Goal: Task Accomplishment & Management: Complete application form

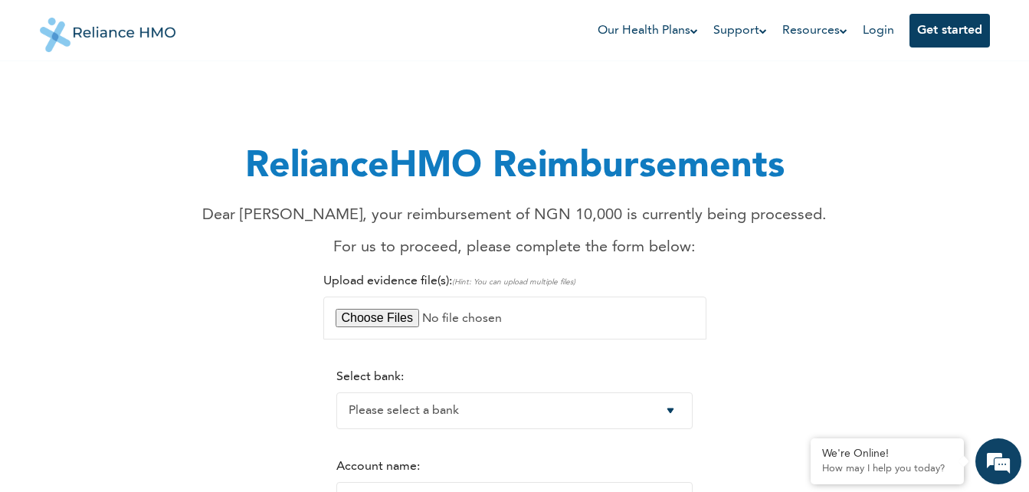
click at [861, 333] on div "RelianceHMO Reimbursements Dear [PERSON_NAME], your reimbursement of NGN 10,000…" at bounding box center [515, 467] width 932 height 778
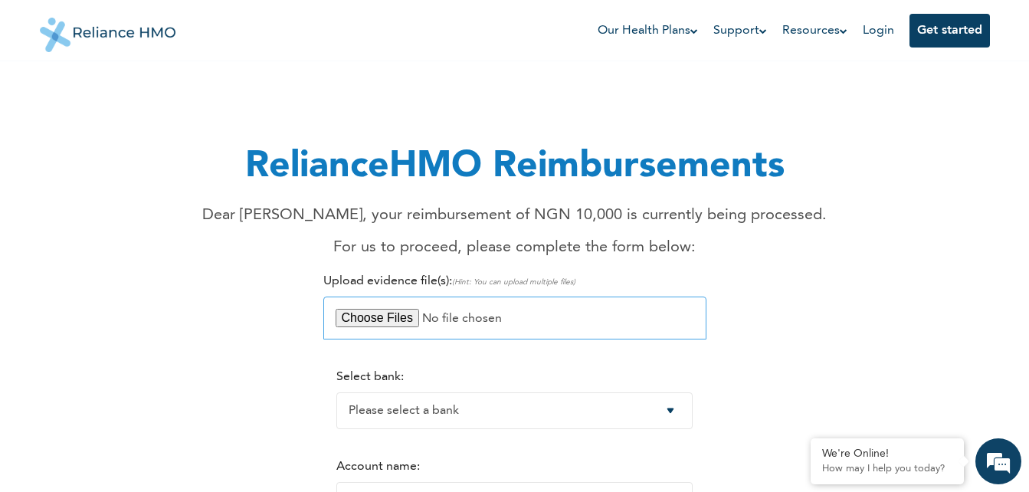
click at [385, 313] on input "file" at bounding box center [514, 318] width 383 height 43
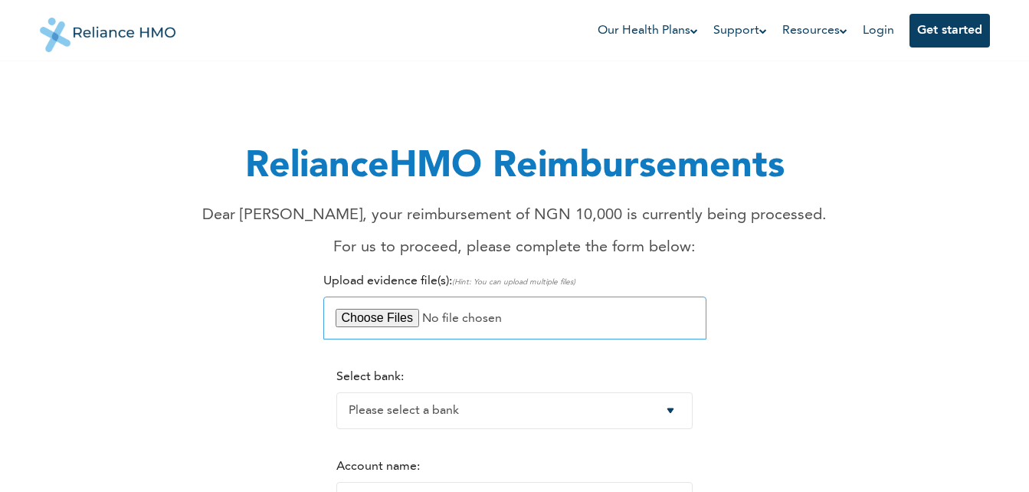
click at [375, 323] on input "file" at bounding box center [514, 318] width 383 height 43
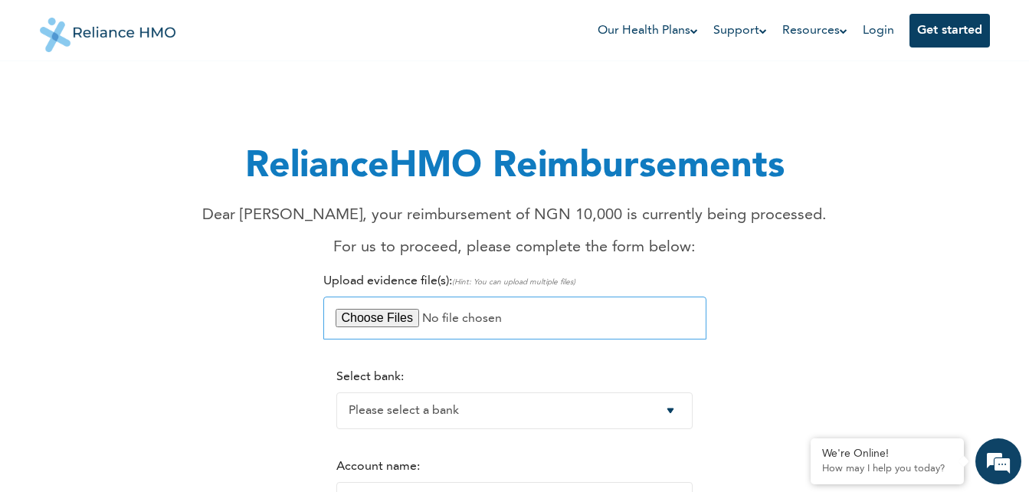
type input "C:\fakepath\pharmacy reciept.jpg"
click at [387, 279] on label "Upload evidence file(s): (Hint: You can upload multiple files)" at bounding box center [449, 281] width 252 height 12
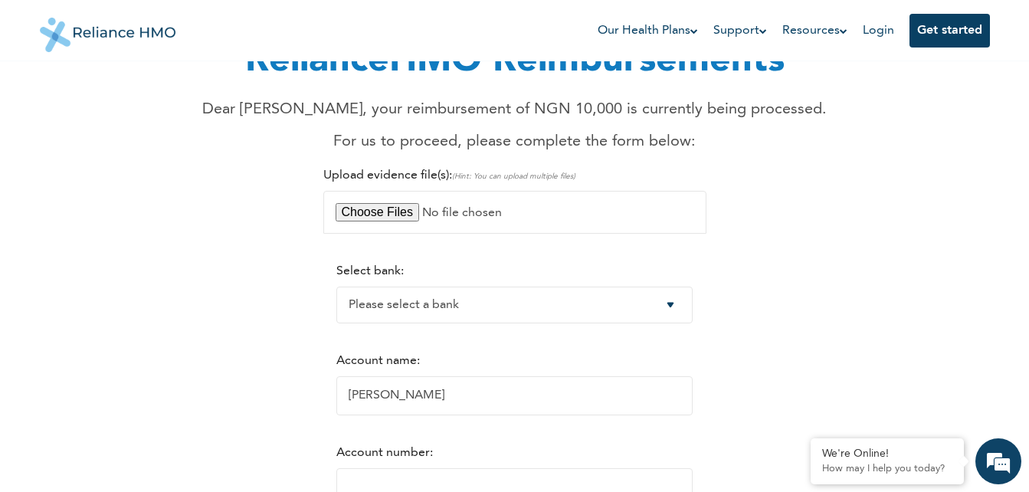
scroll to position [123, 0]
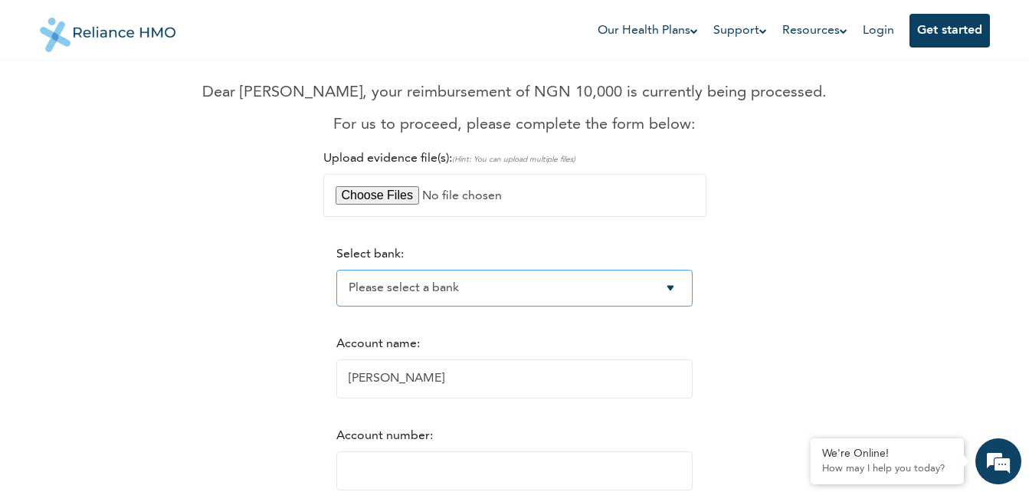
click at [682, 293] on select "Please select a bank Access Bank Plc. Citibank Nigeria Limited Access Bank (Dia…" at bounding box center [514, 288] width 356 height 37
click at [336, 270] on select "Please select a bank Access Bank Plc. Citibank Nigeria Limited Access Bank (Dia…" at bounding box center [514, 288] width 356 height 37
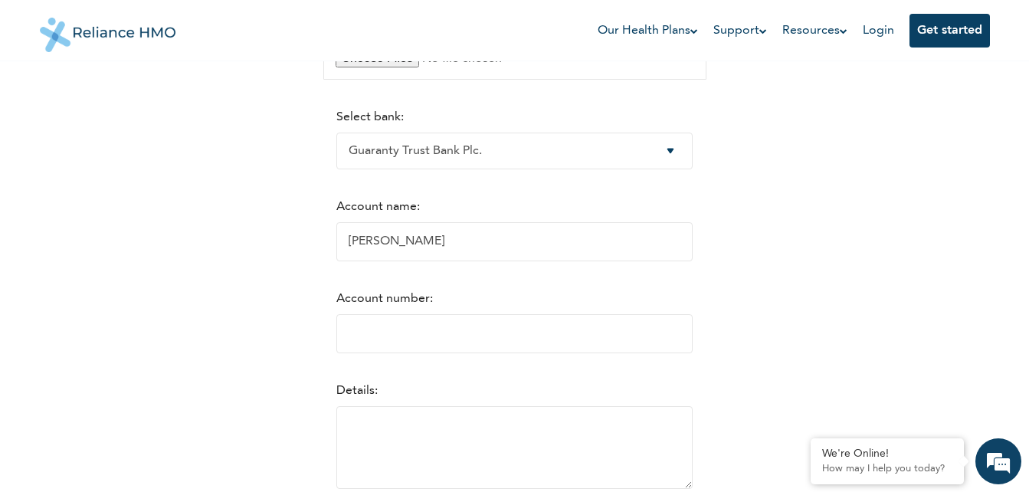
scroll to position [276, 0]
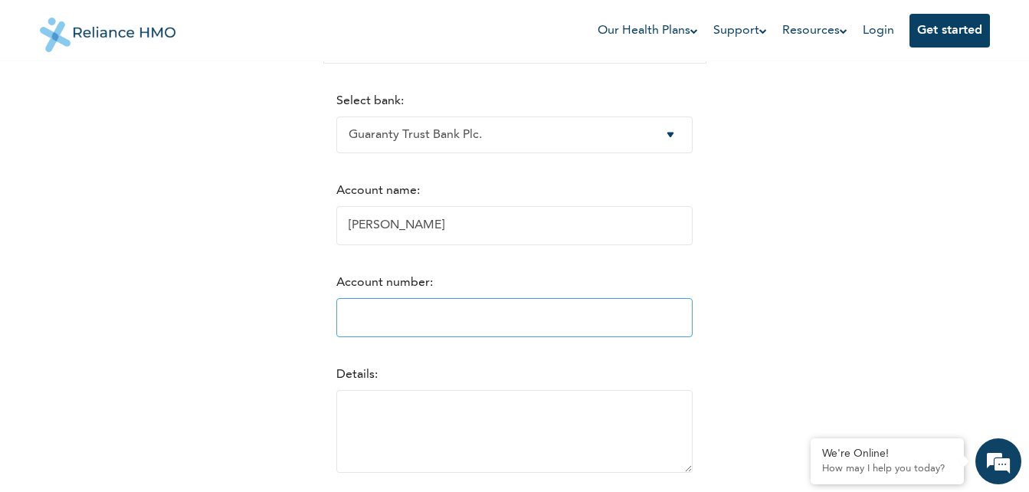
click at [417, 326] on input "Account number:" at bounding box center [514, 317] width 356 height 39
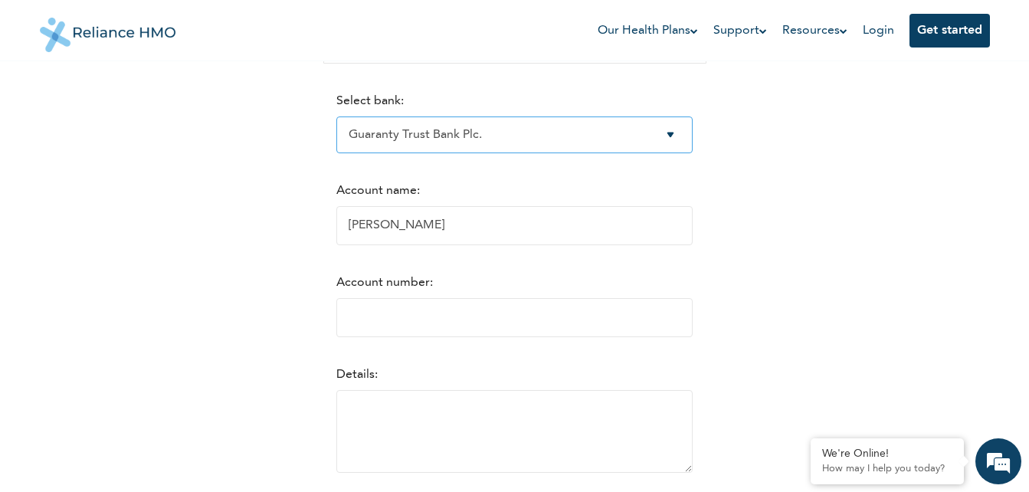
click at [686, 144] on select "Please select a bank Access Bank Plc. Citibank Nigeria Limited Access Bank (Dia…" at bounding box center [514, 134] width 356 height 37
select select "16"
click at [336, 116] on select "Please select a bank Access Bank Plc. Citibank Nigeria Limited Access Bank (Dia…" at bounding box center [514, 134] width 356 height 37
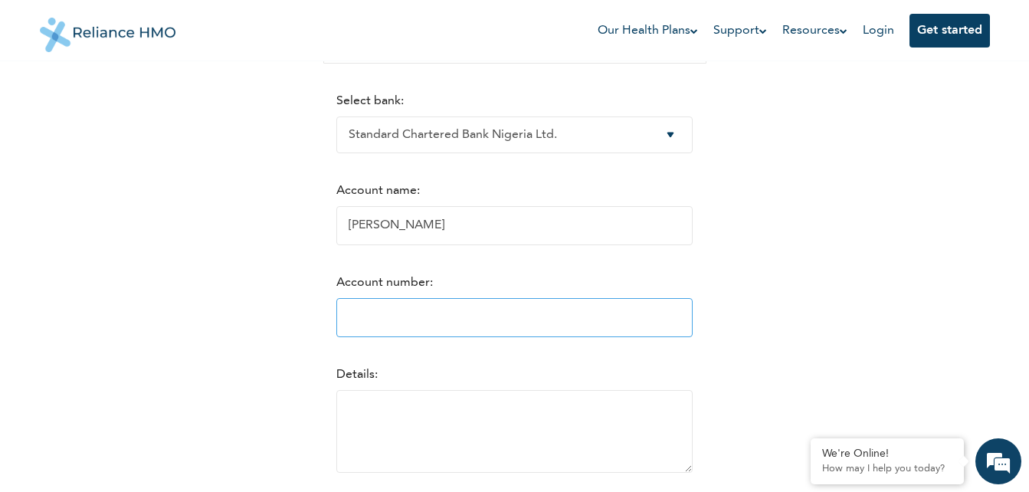
click at [416, 314] on input "Account number:" at bounding box center [514, 317] width 356 height 39
click at [423, 323] on input "Account number:" at bounding box center [514, 317] width 356 height 39
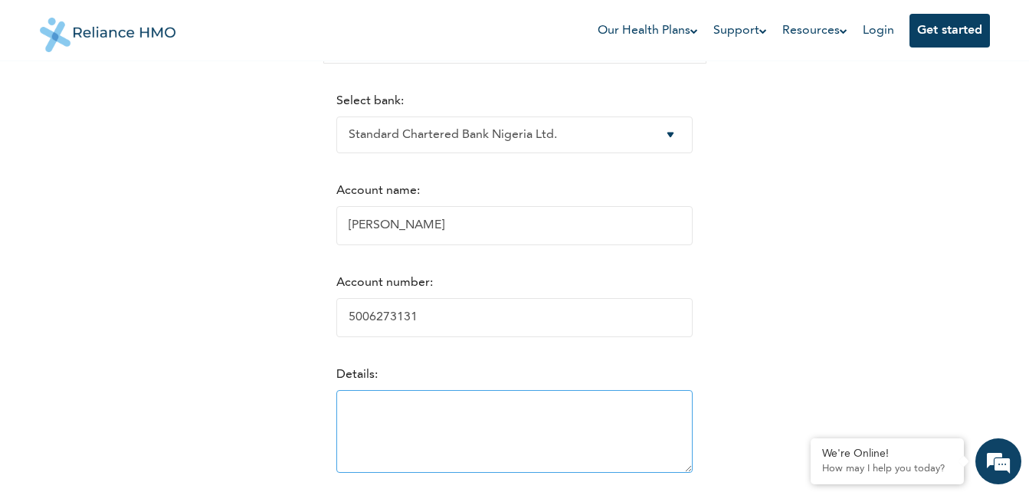
type input "5006273131"
click at [536, 440] on textarea at bounding box center [514, 431] width 356 height 83
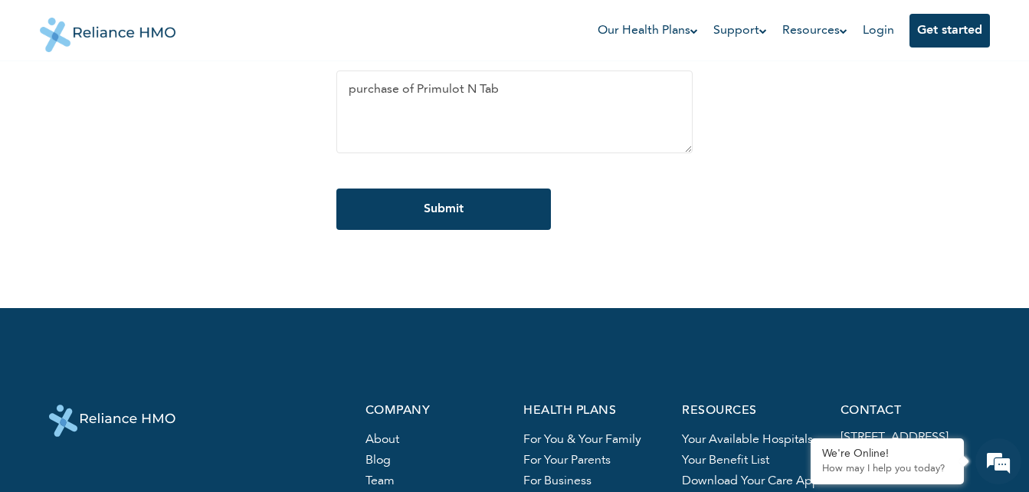
scroll to position [596, 0]
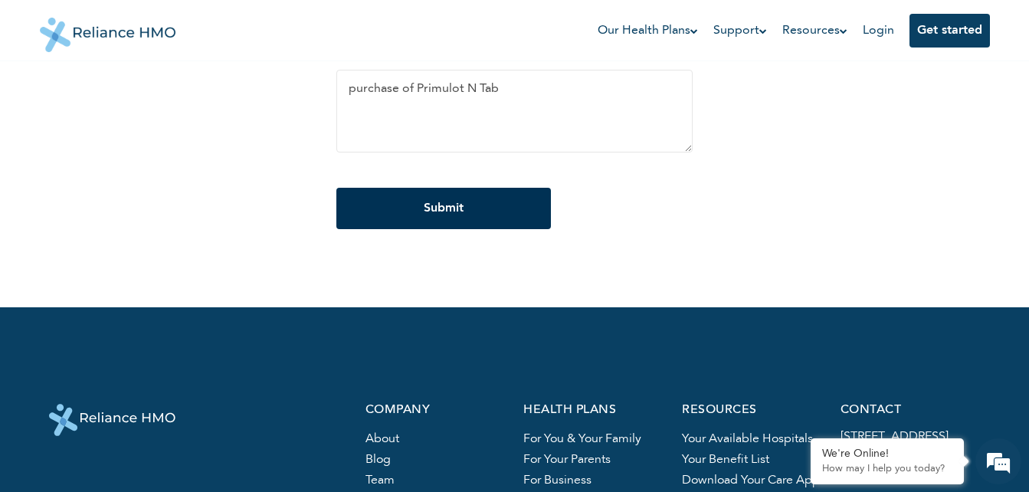
type textarea "purchase of Primulot N Tab"
click at [439, 205] on input "Submit" at bounding box center [443, 208] width 215 height 41
